Goal: Navigation & Orientation: Find specific page/section

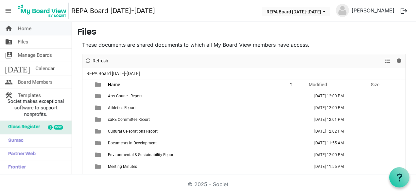
click at [42, 28] on link "home Home" at bounding box center [36, 28] width 72 height 13
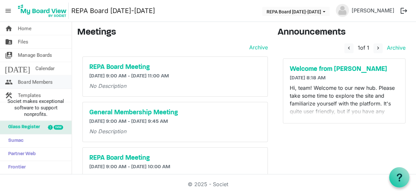
click at [29, 81] on span "Board Members" at bounding box center [35, 82] width 35 height 13
